Goal: Transaction & Acquisition: Purchase product/service

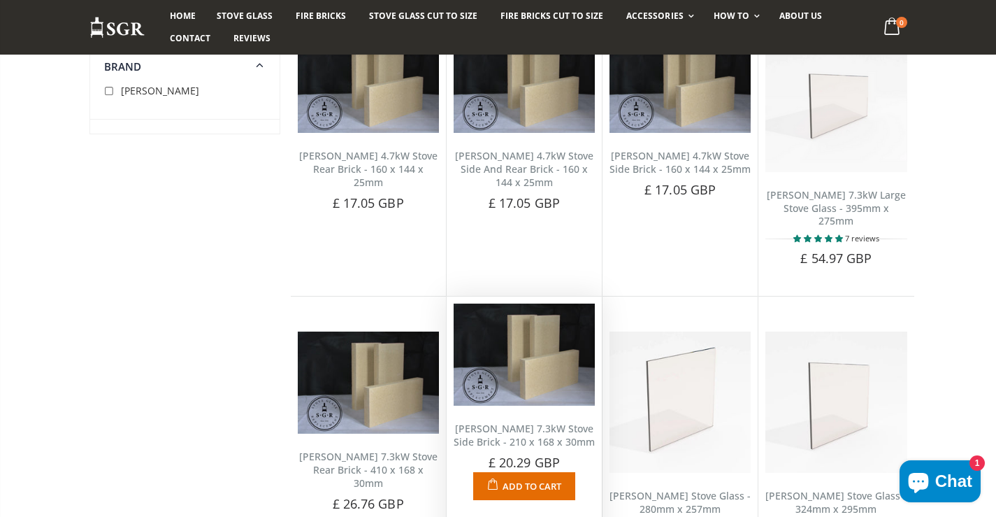
scroll to position [489, 0]
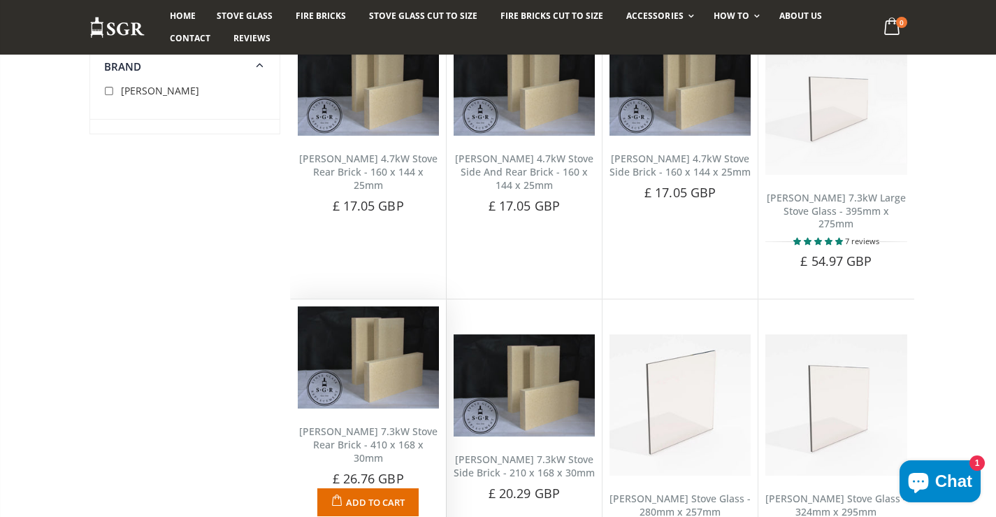
click at [356, 365] on img at bounding box center [368, 357] width 141 height 102
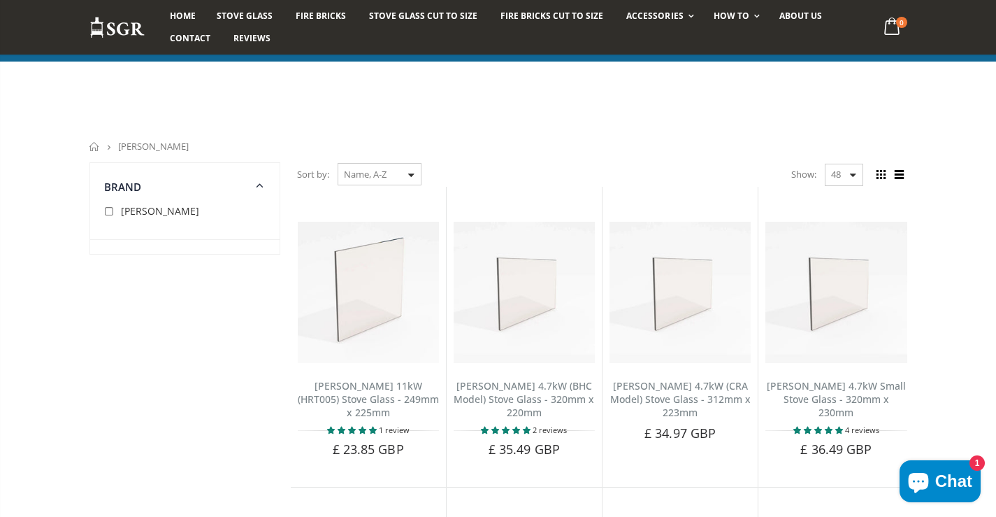
scroll to position [489, 0]
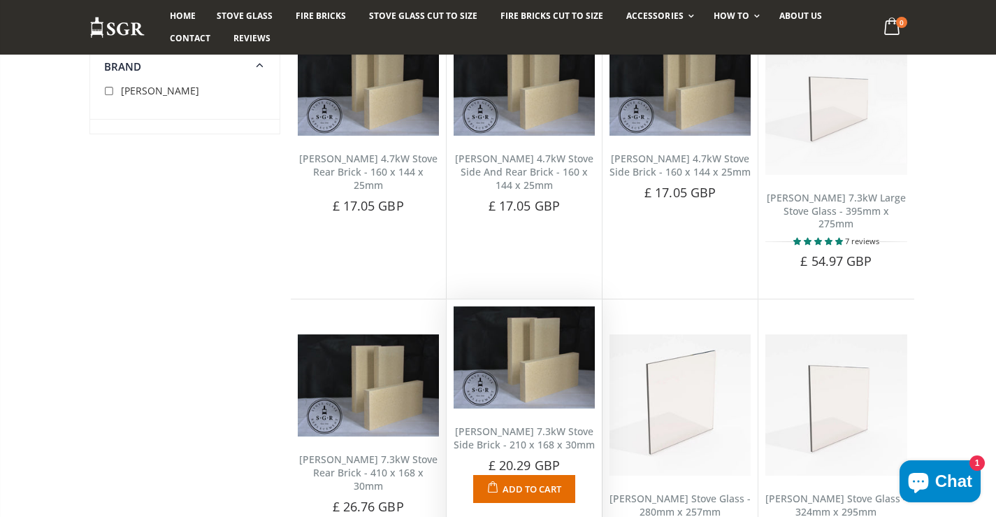
click at [552, 359] on img at bounding box center [524, 357] width 141 height 102
